Goal: Information Seeking & Learning: Check status

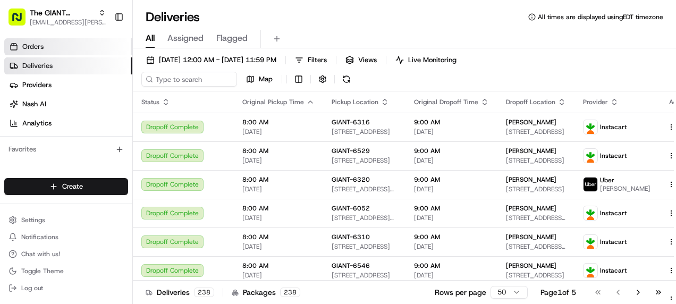
click at [31, 46] on span "Orders" at bounding box center [32, 47] width 21 height 10
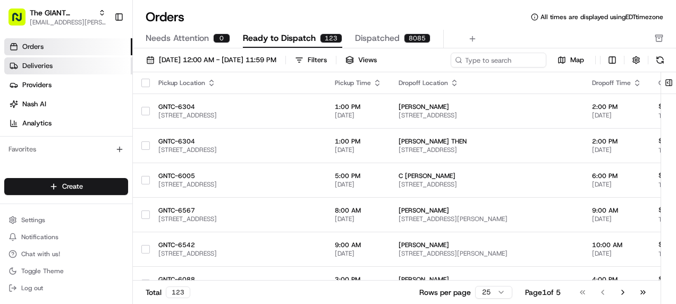
click at [39, 66] on span "Deliveries" at bounding box center [37, 66] width 30 height 10
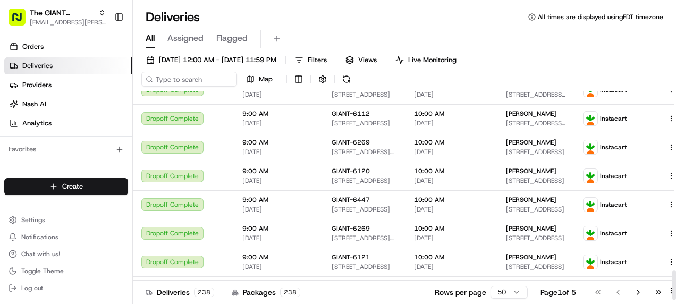
scroll to position [1258, 0]
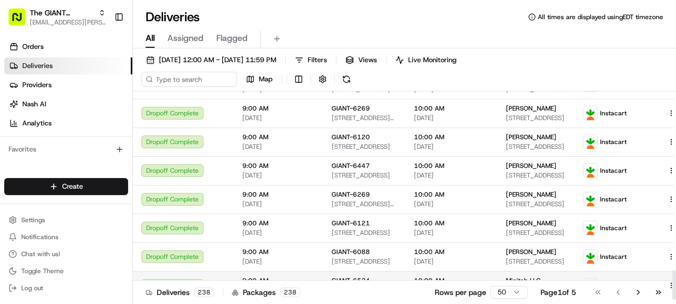
click at [659, 295] on td at bounding box center [678, 285] width 39 height 29
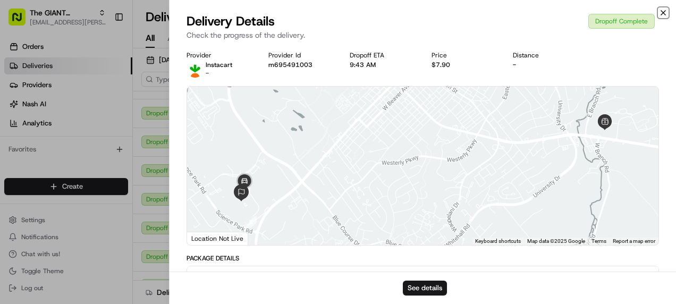
click at [662, 12] on icon "button" at bounding box center [663, 13] width 4 height 4
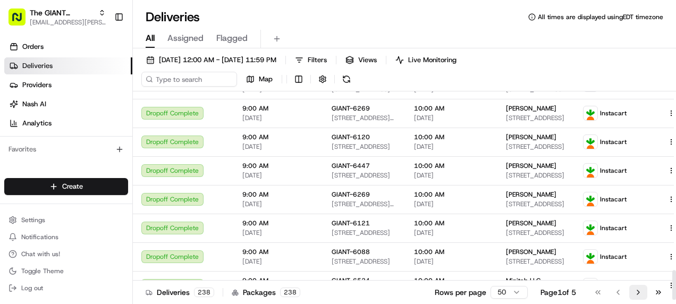
click at [633, 290] on button "Go to next page" at bounding box center [638, 292] width 18 height 15
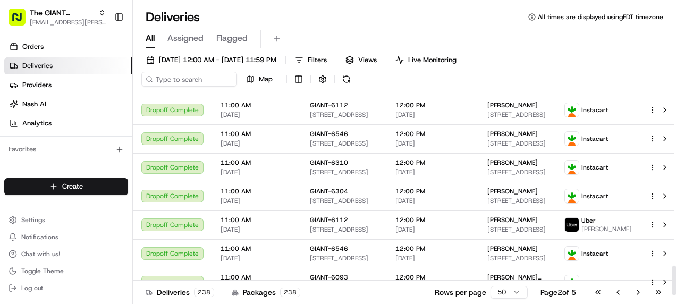
scroll to position [1253, 0]
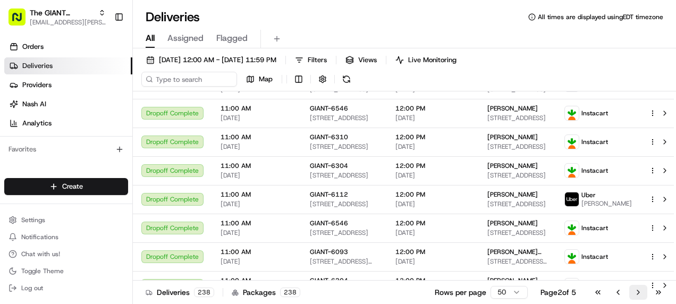
click at [631, 290] on button "Go to next page" at bounding box center [638, 292] width 18 height 15
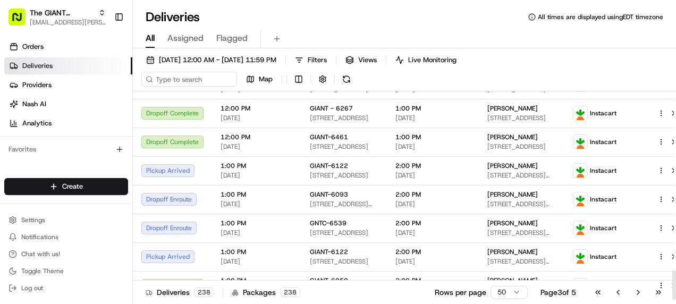
scroll to position [1258, 0]
click at [631, 292] on button "Go to next page" at bounding box center [638, 292] width 18 height 15
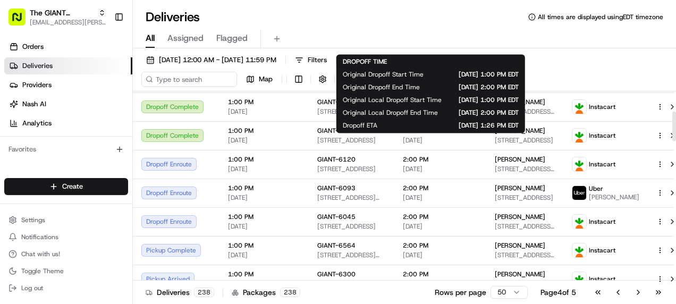
scroll to position [159, 0]
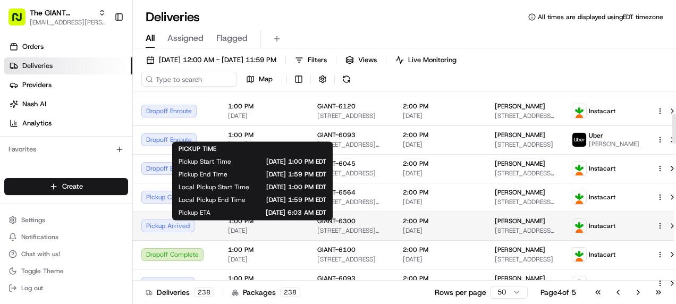
click at [285, 233] on span "[DATE]" at bounding box center [264, 230] width 72 height 8
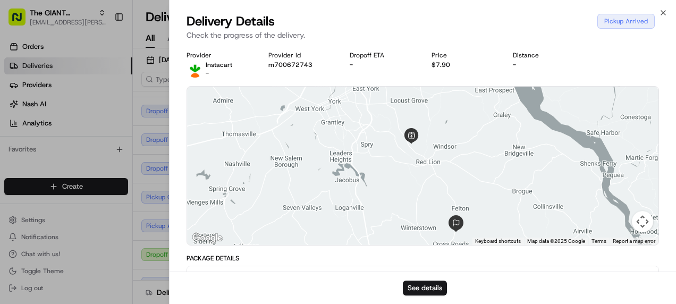
drag, startPoint x: 423, startPoint y: 127, endPoint x: 429, endPoint y: 155, distance: 28.1
click at [429, 155] on div at bounding box center [422, 166] width 471 height 158
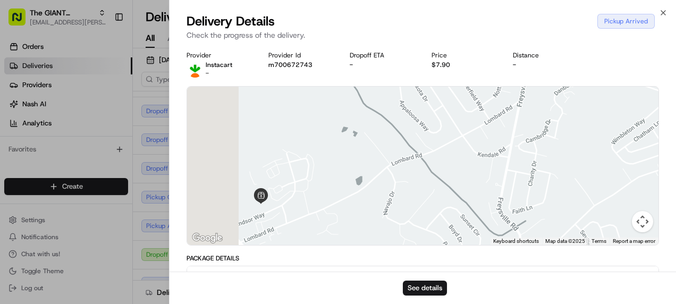
drag, startPoint x: 380, startPoint y: 159, endPoint x: 459, endPoint y: 151, distance: 80.0
click at [459, 151] on div at bounding box center [422, 166] width 471 height 158
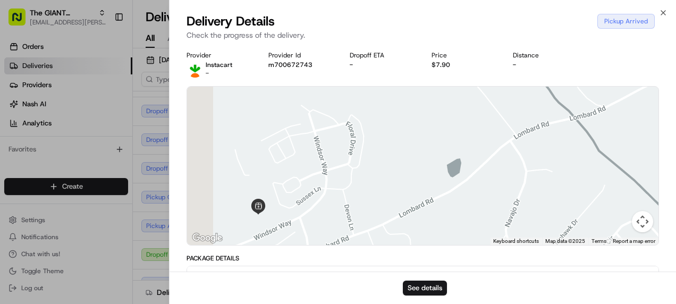
drag, startPoint x: 333, startPoint y: 161, endPoint x: 376, endPoint y: 136, distance: 49.3
click at [376, 136] on div at bounding box center [422, 166] width 471 height 158
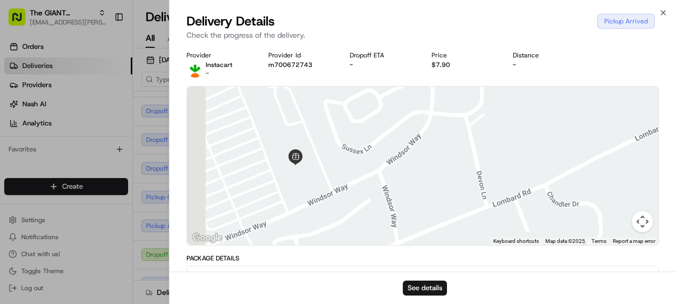
drag, startPoint x: 297, startPoint y: 191, endPoint x: 380, endPoint y: 131, distance: 101.6
click at [379, 132] on div at bounding box center [422, 166] width 471 height 158
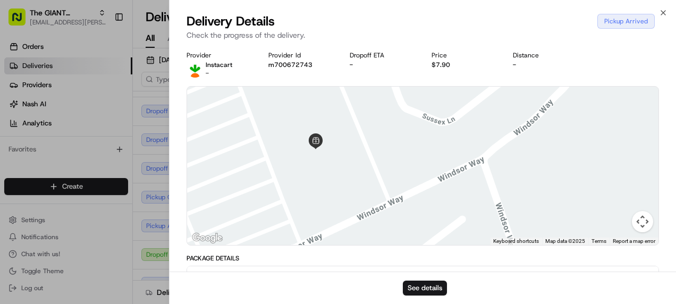
drag, startPoint x: 329, startPoint y: 172, endPoint x: 398, endPoint y: 142, distance: 75.2
click at [398, 142] on div at bounding box center [422, 166] width 471 height 158
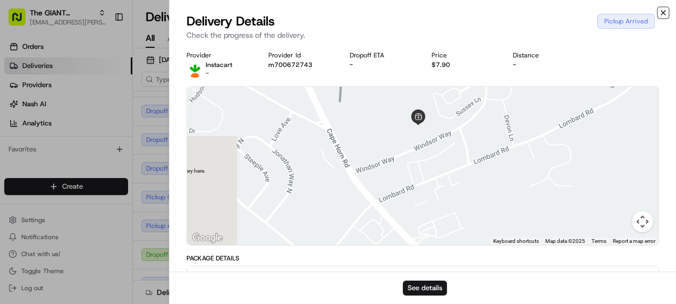
click at [664, 9] on icon "button" at bounding box center [663, 12] width 8 height 8
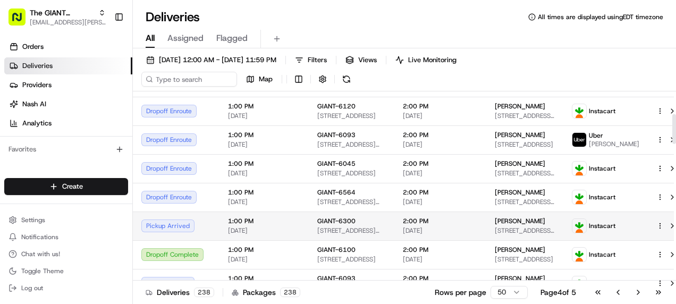
click at [534, 231] on div "[PERSON_NAME] [STREET_ADDRESS]" at bounding box center [525, 226] width 60 height 18
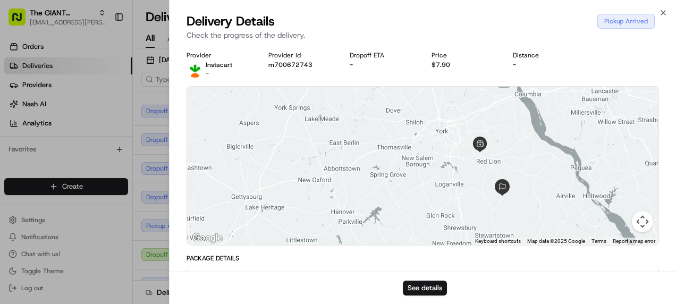
click at [669, 17] on div "Delivery Details Pickup Arrived Check the progress of the delivery." at bounding box center [422, 29] width 506 height 32
click at [667, 11] on div "Close Delivery Details Pickup Arrived Check the progress of the delivery. Provi…" at bounding box center [422, 152] width 507 height 304
click at [661, 11] on icon "button" at bounding box center [663, 13] width 4 height 4
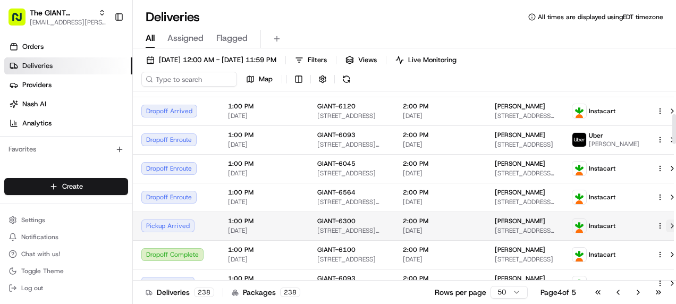
click at [666, 231] on button at bounding box center [672, 225] width 13 height 13
click at [256, 223] on span "1:00 PM" at bounding box center [264, 221] width 72 height 8
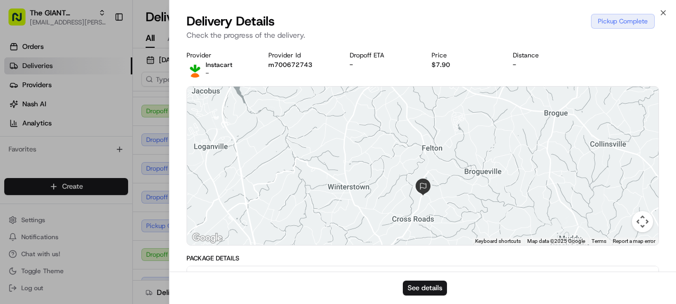
drag, startPoint x: 439, startPoint y: 190, endPoint x: 500, endPoint y: 140, distance: 79.6
click at [499, 138] on div at bounding box center [422, 166] width 471 height 158
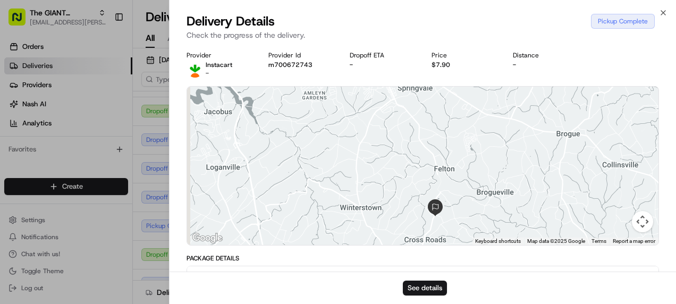
drag, startPoint x: 488, startPoint y: 139, endPoint x: 504, endPoint y: 194, distance: 57.0
click at [504, 194] on div at bounding box center [422, 166] width 471 height 158
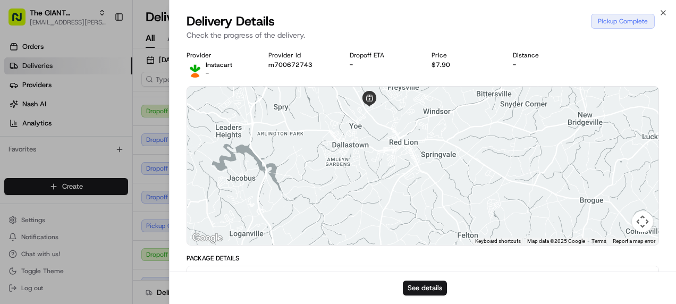
drag, startPoint x: 470, startPoint y: 168, endPoint x: 483, endPoint y: 199, distance: 33.8
click at [483, 200] on div at bounding box center [422, 166] width 471 height 158
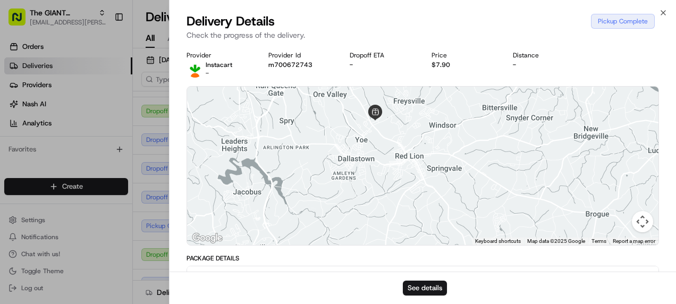
click at [667, 15] on div "Delivery Details Pickup Complete Check the progress of the delivery." at bounding box center [422, 29] width 506 height 32
click at [665, 13] on icon "button" at bounding box center [663, 12] width 8 height 8
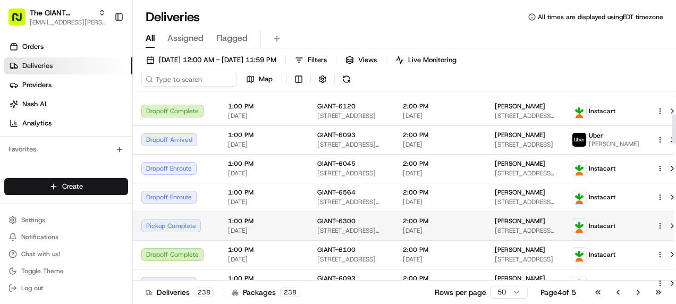
click at [182, 231] on div "Pickup Complete" at bounding box center [176, 225] width 70 height 13
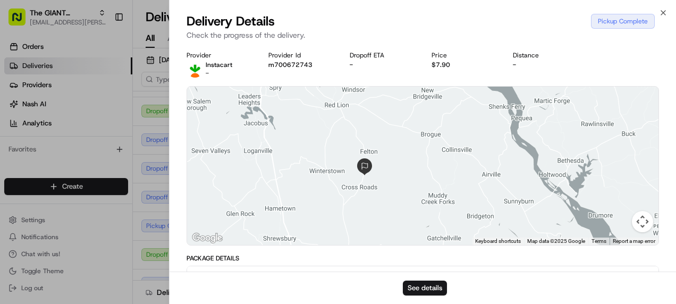
drag, startPoint x: 428, startPoint y: 164, endPoint x: 436, endPoint y: 134, distance: 30.1
click at [436, 135] on div at bounding box center [422, 166] width 471 height 158
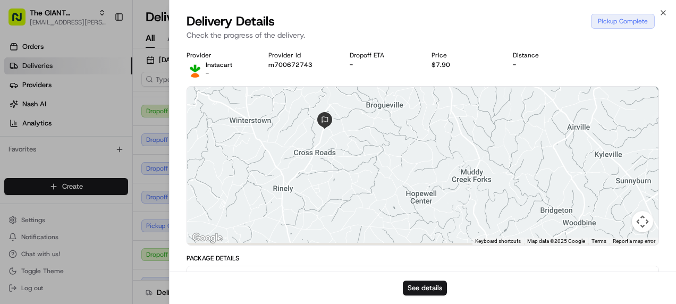
drag, startPoint x: 419, startPoint y: 155, endPoint x: 436, endPoint y: 129, distance: 30.8
click at [433, 130] on div at bounding box center [422, 166] width 471 height 158
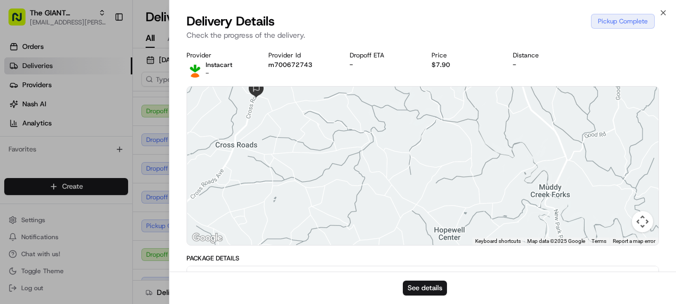
drag, startPoint x: 431, startPoint y: 161, endPoint x: 509, endPoint y: 194, distance: 84.5
click at [509, 195] on div at bounding box center [422, 166] width 471 height 158
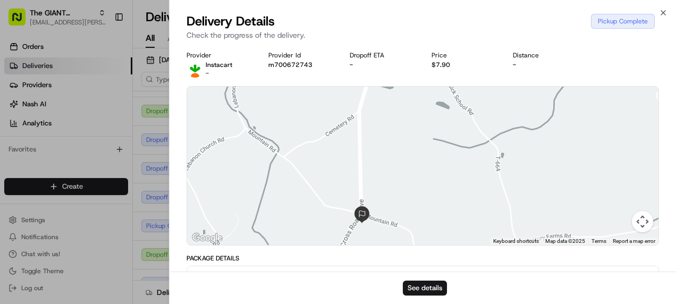
drag, startPoint x: 469, startPoint y: 175, endPoint x: 471, endPoint y: 137, distance: 38.8
click at [470, 138] on div at bounding box center [422, 166] width 471 height 158
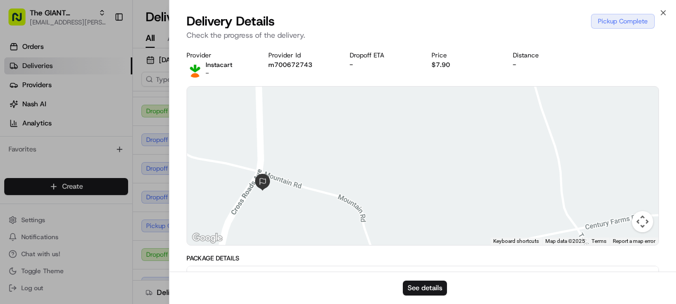
drag, startPoint x: 421, startPoint y: 163, endPoint x: 445, endPoint y: 146, distance: 29.8
click at [457, 136] on div at bounding box center [422, 166] width 471 height 158
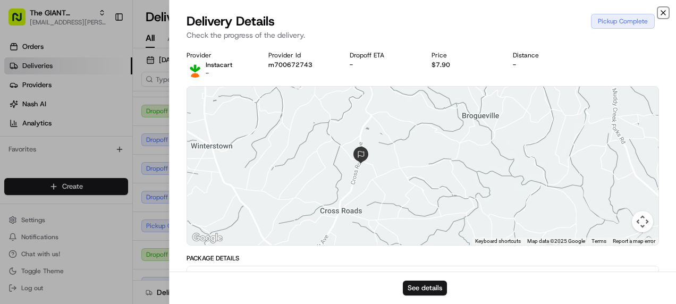
click at [665, 11] on icon "button" at bounding box center [663, 13] width 4 height 4
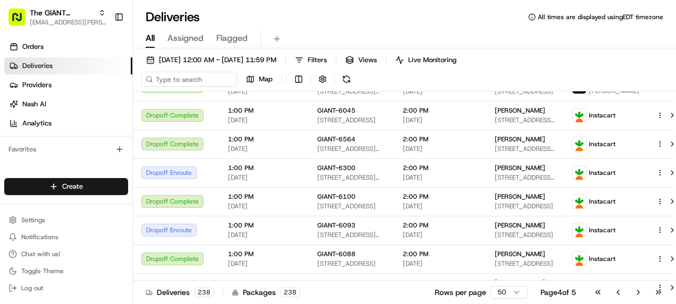
scroll to position [209, 0]
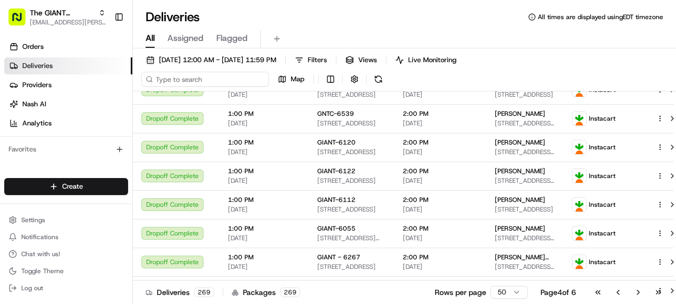
click at [194, 78] on input at bounding box center [204, 79] width 127 height 15
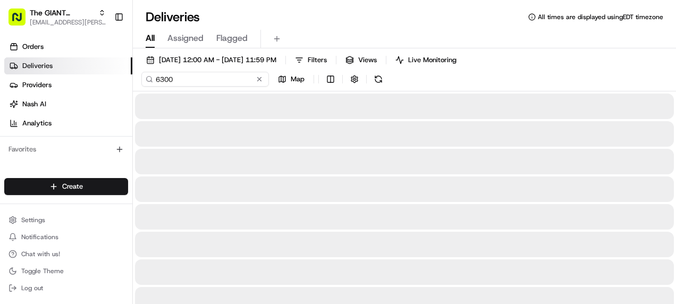
type input "6300"
